Goal: Find specific page/section: Find specific page/section

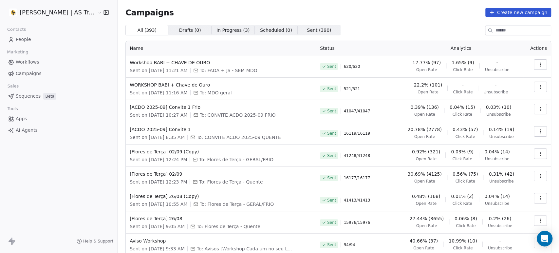
click at [552, 35] on div "Campaigns Create new campaign All ( 393 ) All ( 393 ) Drafts ( 0 ) Drafts ( 0 )…" at bounding box center [337, 153] width 441 height 306
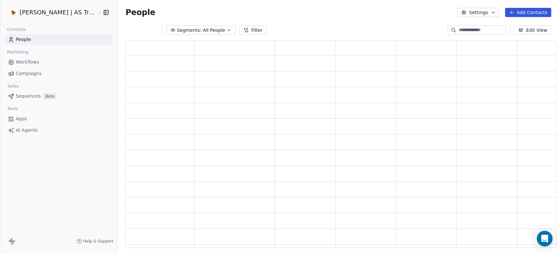
scroll to position [201, 425]
click at [62, 75] on link "Campaigns" at bounding box center [58, 73] width 107 height 11
